Goal: Obtain resource: Obtain resource

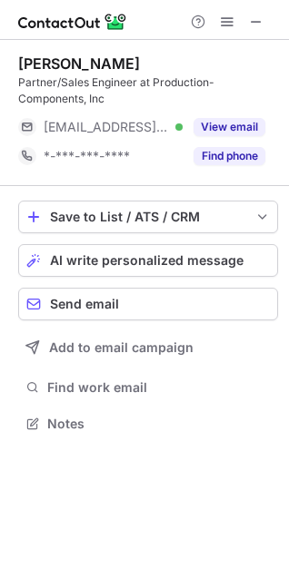
scroll to position [411, 289]
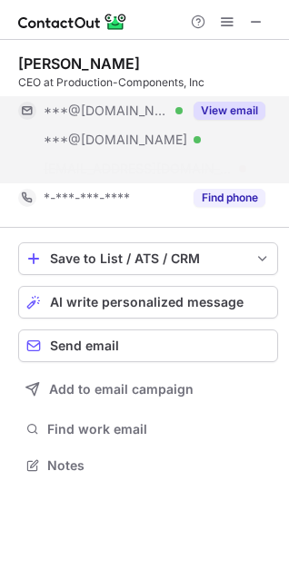
scroll to position [424, 289]
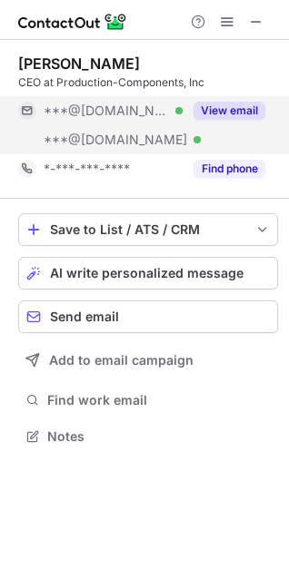
click at [234, 102] on button "View email" at bounding box center [229, 111] width 72 height 18
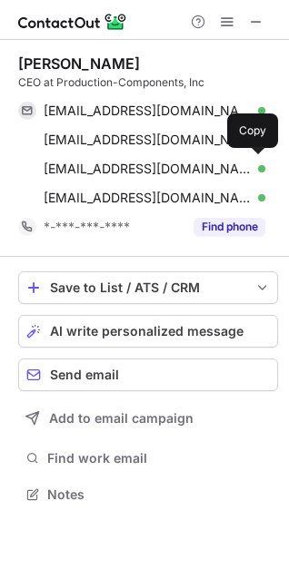
scroll to position [482, 289]
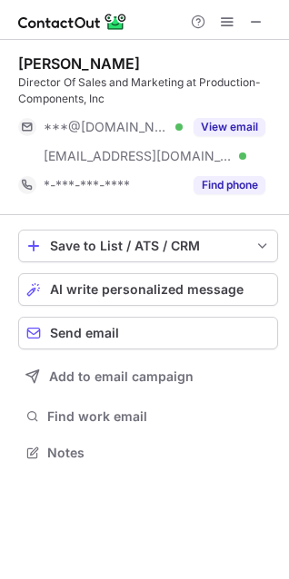
scroll to position [440, 289]
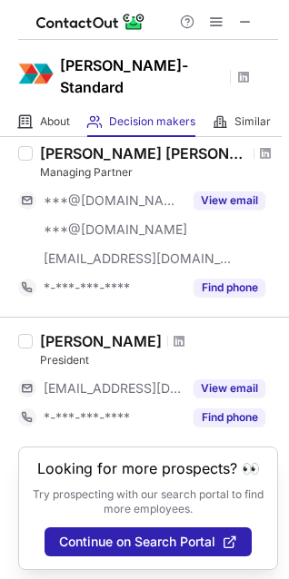
scroll to position [1418, 0]
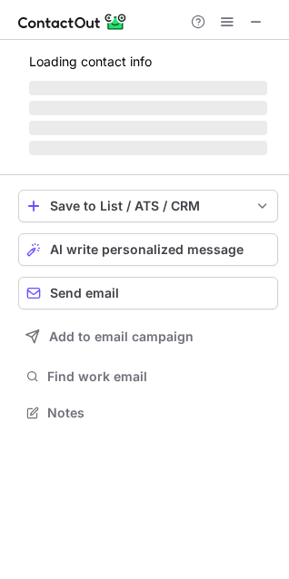
scroll to position [395, 289]
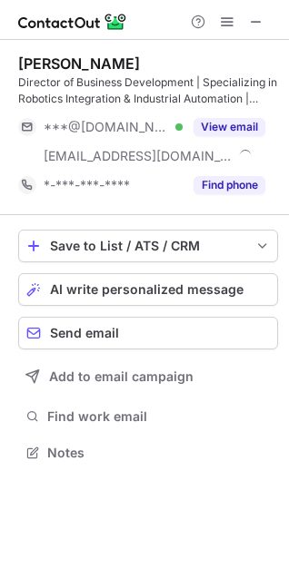
scroll to position [440, 289]
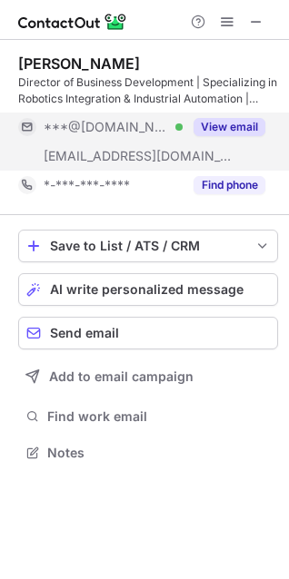
click at [231, 133] on button "View email" at bounding box center [229, 127] width 72 height 18
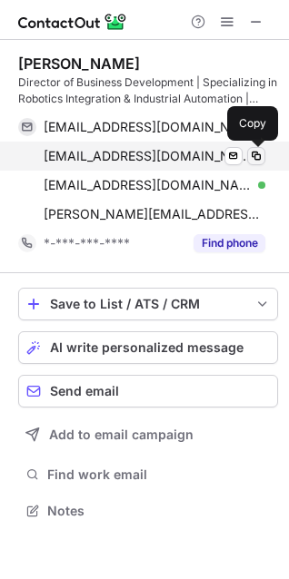
click at [258, 155] on span at bounding box center [256, 156] width 15 height 15
